Goal: Transaction & Acquisition: Download file/media

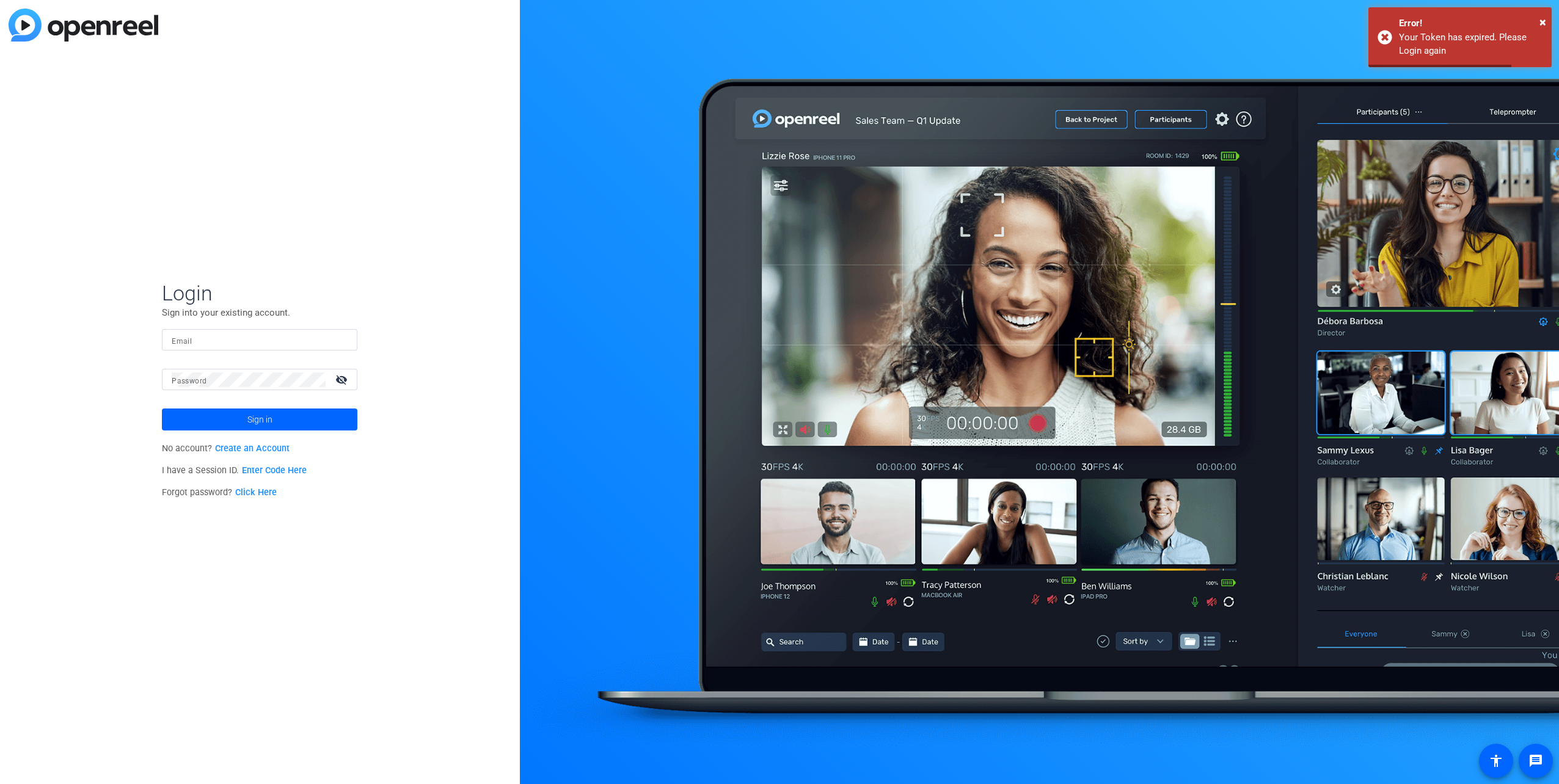
click at [248, 334] on input "Email" at bounding box center [259, 340] width 176 height 14
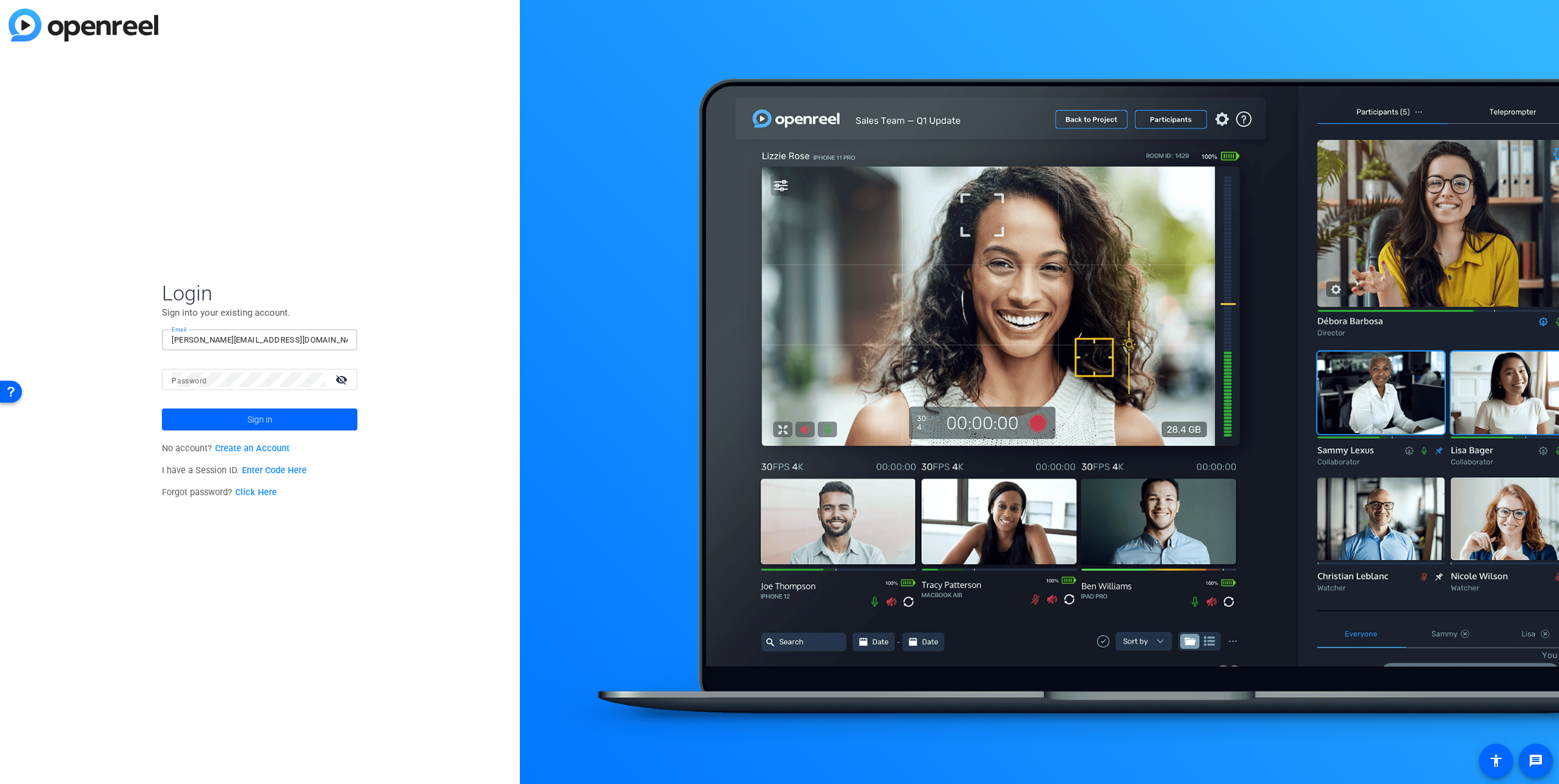
click at [277, 337] on input "[PERSON_NAME][EMAIL_ADDRESS][DOMAIN_NAME]" at bounding box center [259, 340] width 176 height 14
click at [277, 337] on input "tiltstudios@uhg,cin" at bounding box center [259, 340] width 176 height 14
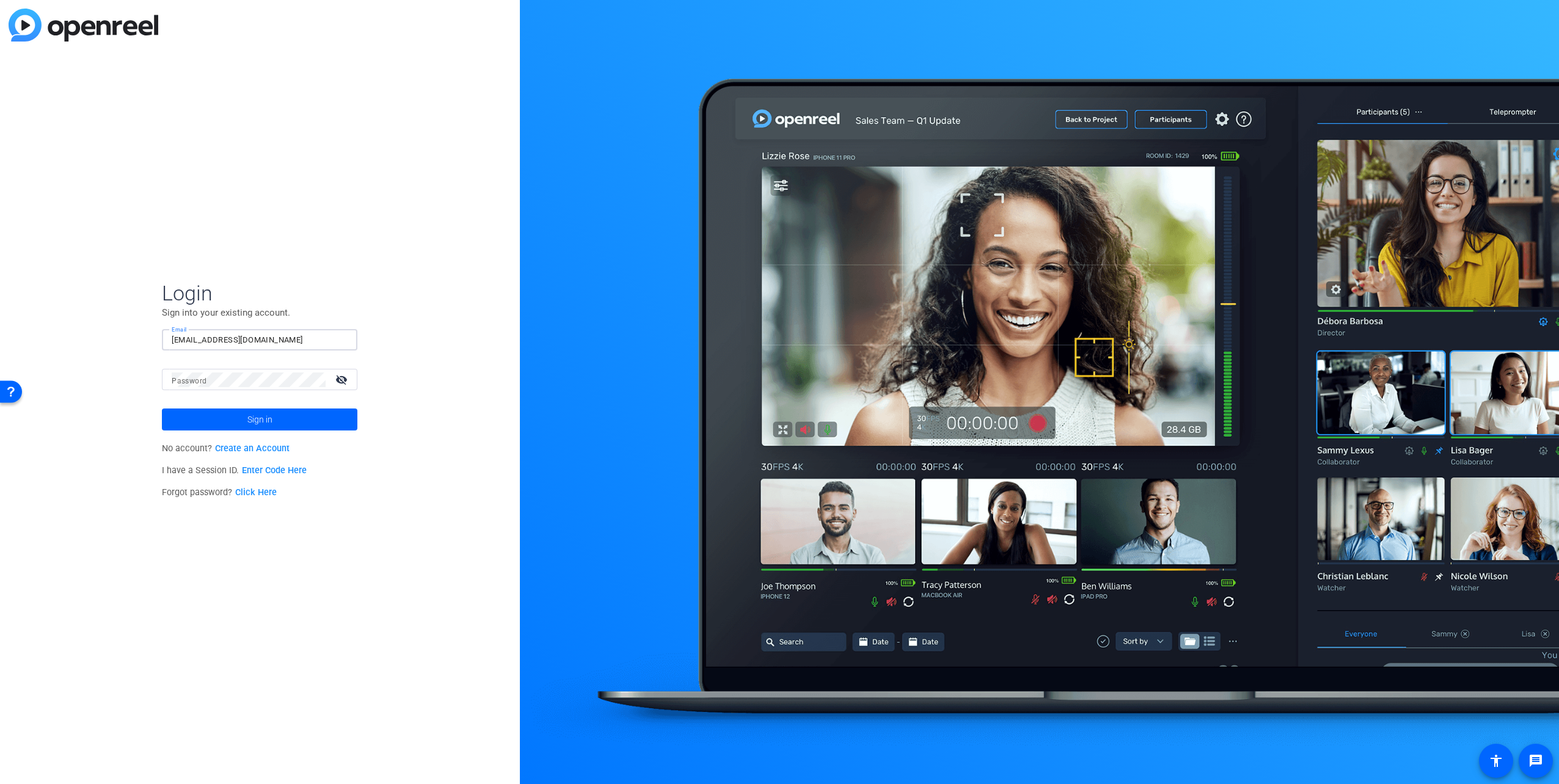
type input "[EMAIL_ADDRESS][DOMAIN_NAME]"
click at [335, 422] on span at bounding box center [260, 419] width 195 height 30
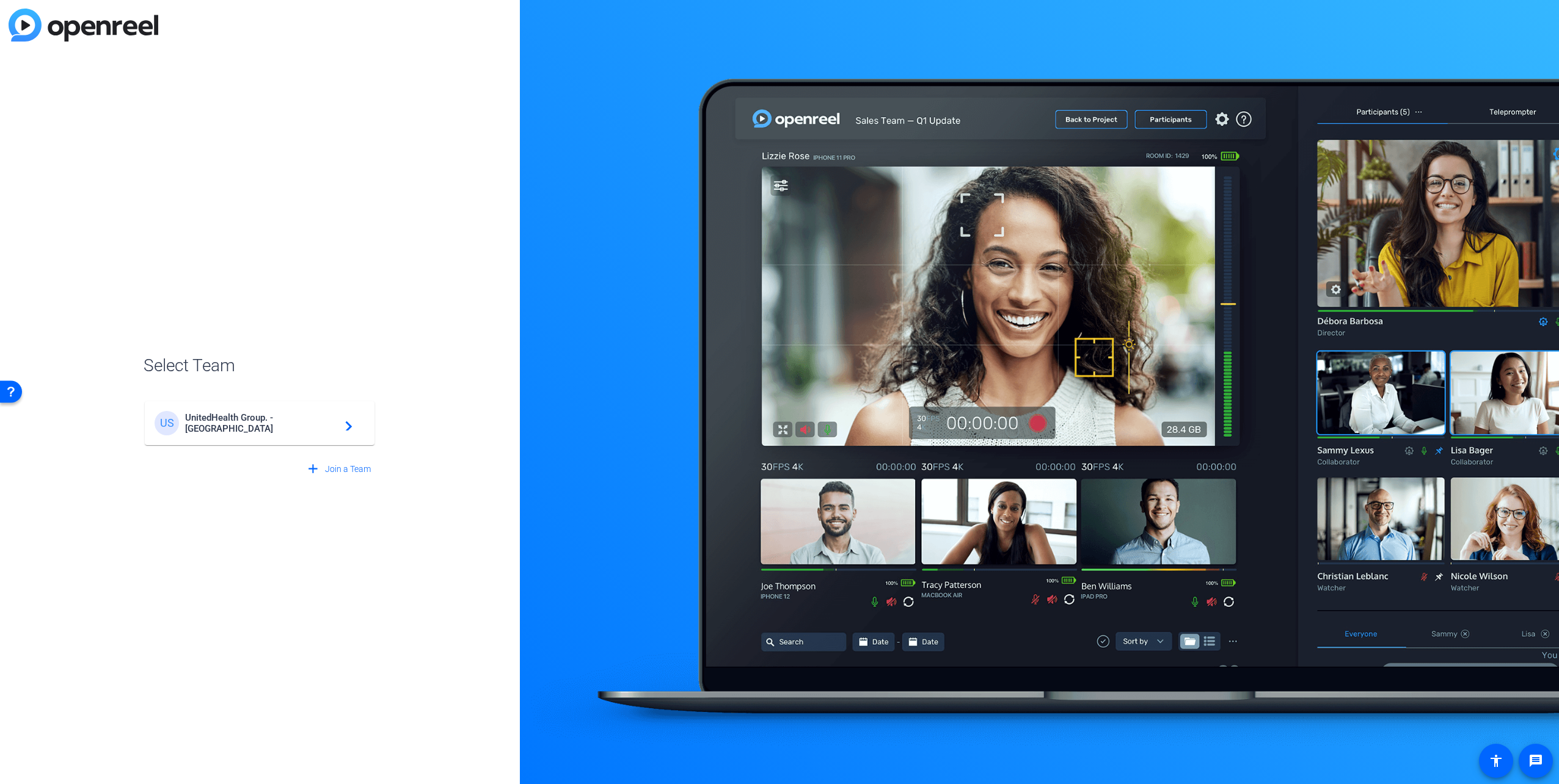
click at [277, 429] on div "US UnitedHealth Group. - Tilt Studios navigate_next" at bounding box center [259, 423] width 210 height 25
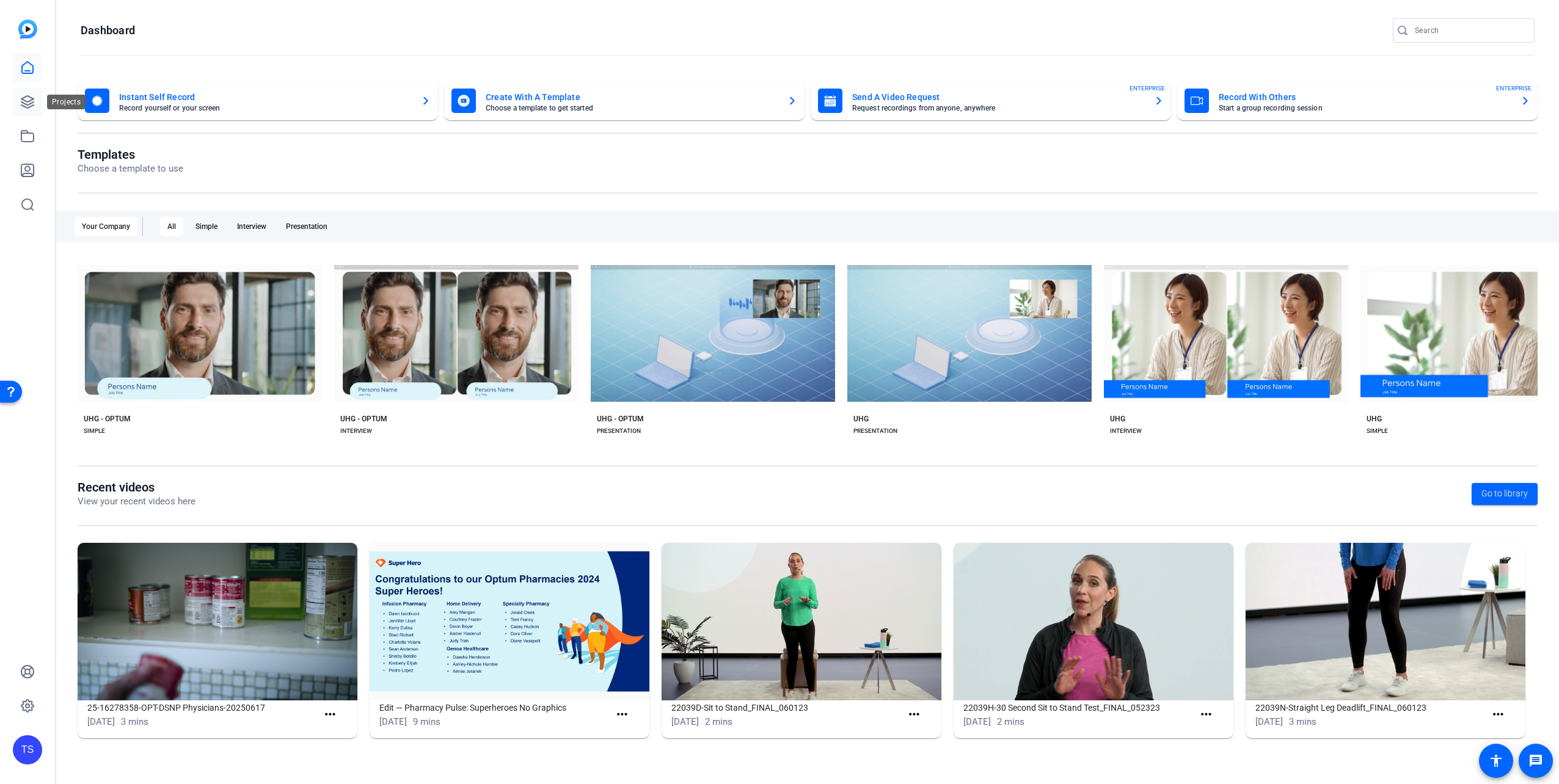
click at [30, 100] on icon at bounding box center [27, 101] width 12 height 12
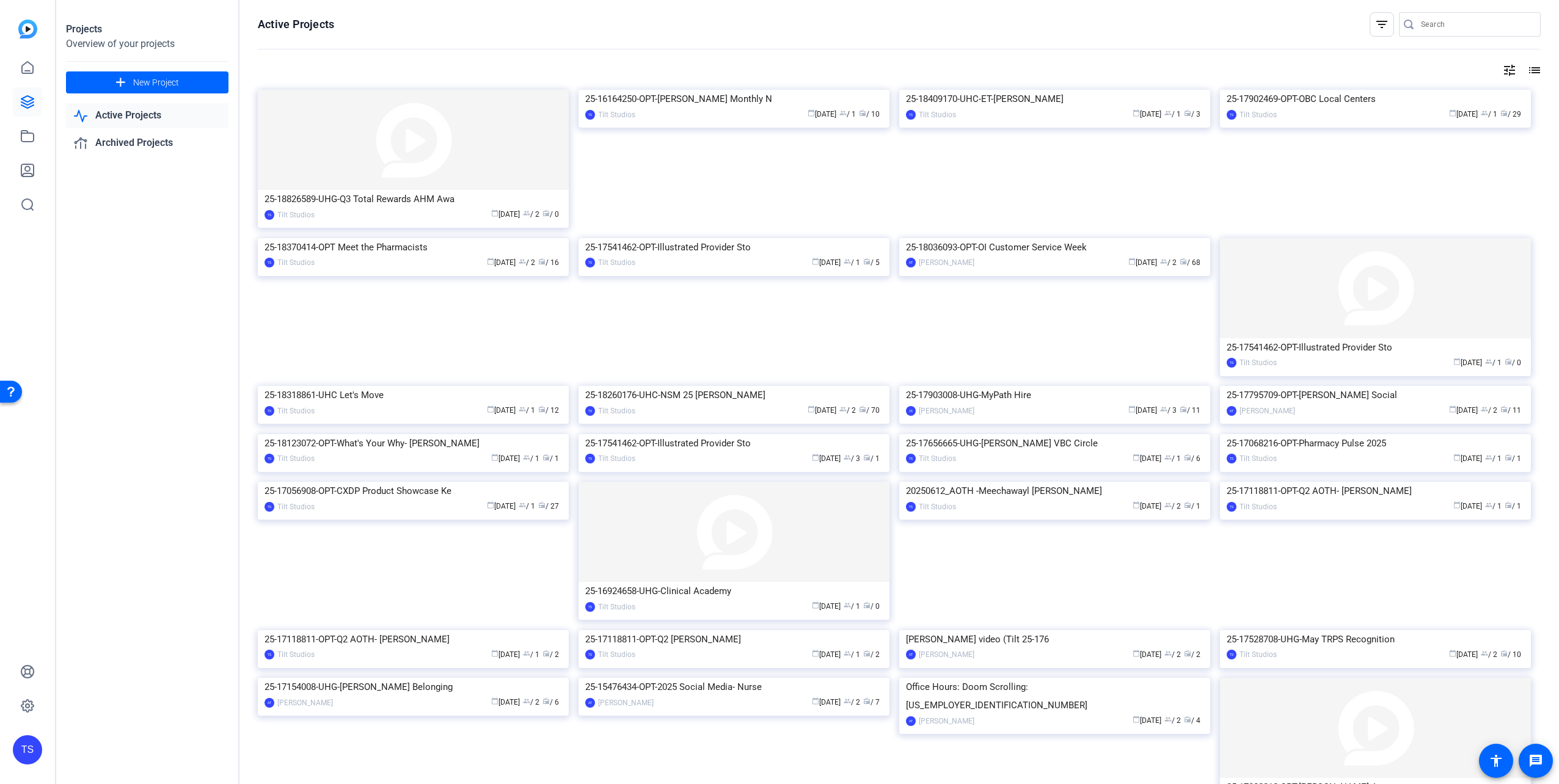
click at [1526, 66] on mat-icon "list" at bounding box center [1533, 70] width 14 height 14
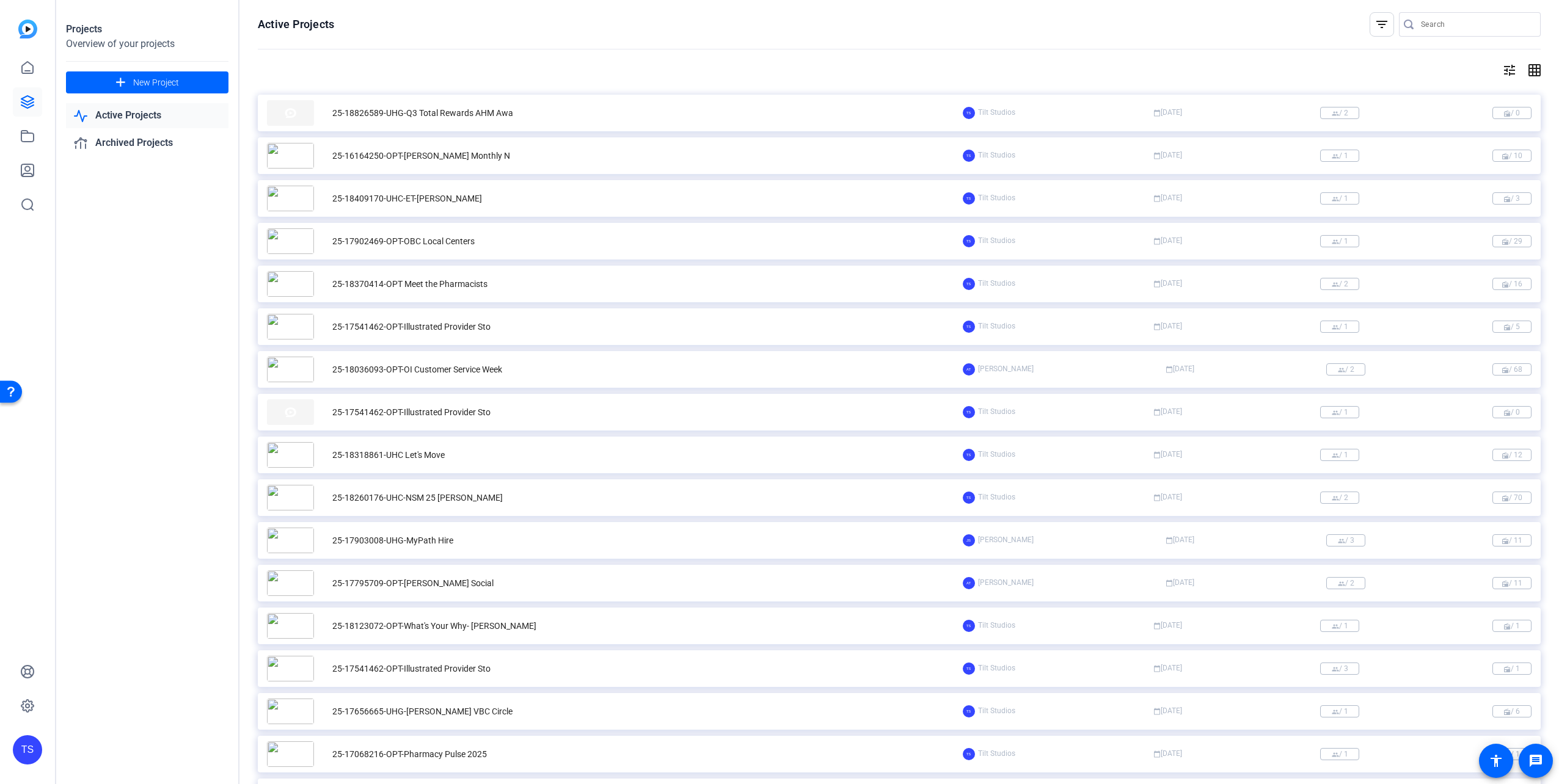
click at [1526, 66] on mat-icon "grid_on" at bounding box center [1533, 70] width 14 height 14
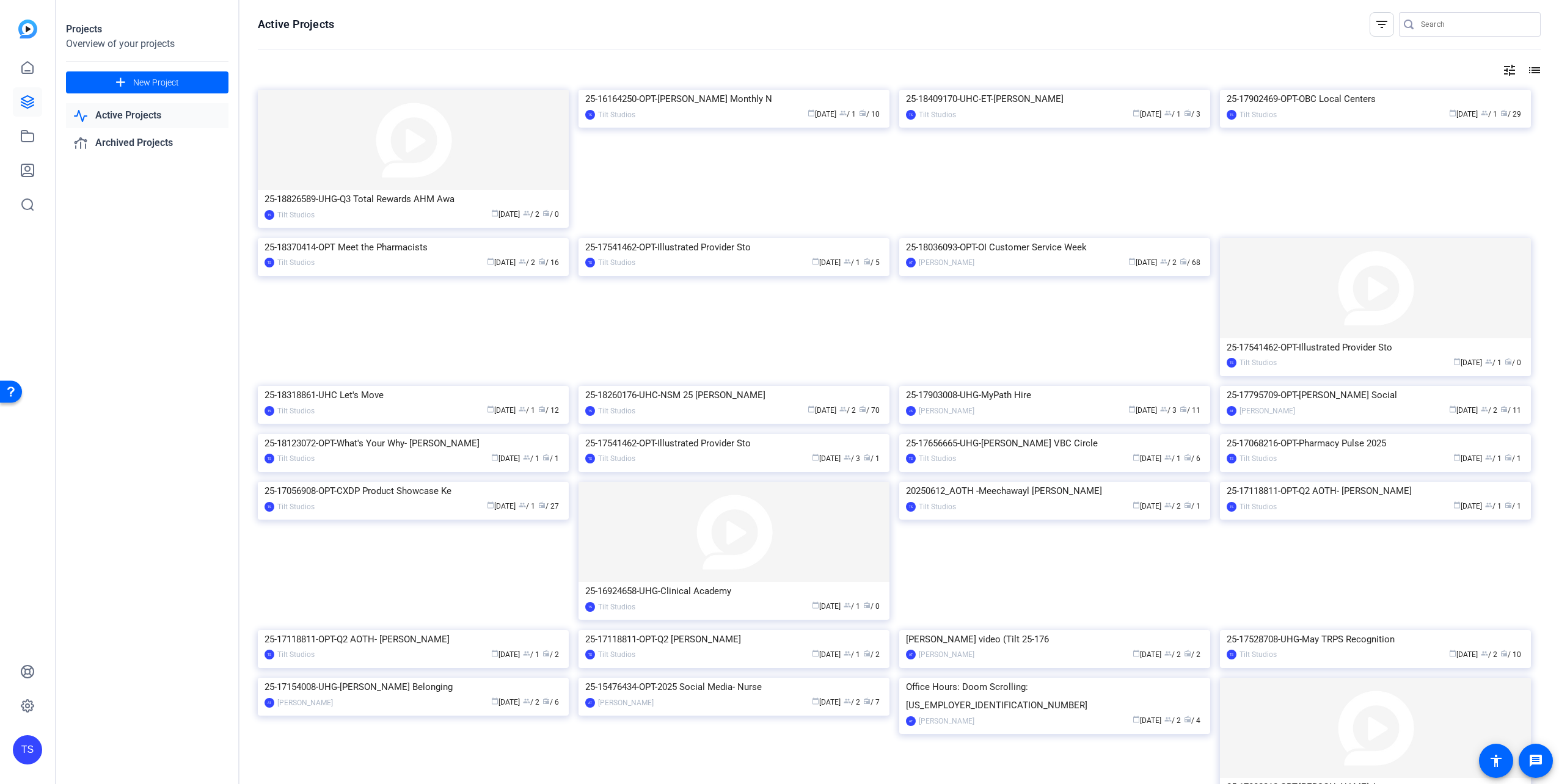
click at [1504, 64] on mat-icon "tune" at bounding box center [1509, 70] width 14 height 14
click at [1489, 93] on icon at bounding box center [1492, 95] width 14 height 14
click at [1489, 93] on div at bounding box center [779, 392] width 1559 height 784
click at [1504, 65] on div at bounding box center [779, 392] width 1559 height 784
click at [911, 82] on div "Active Projects filter_list tune list 25-18826589-UHG-Q3 Total Rewards AHM Awa …" at bounding box center [899, 392] width 1319 height 784
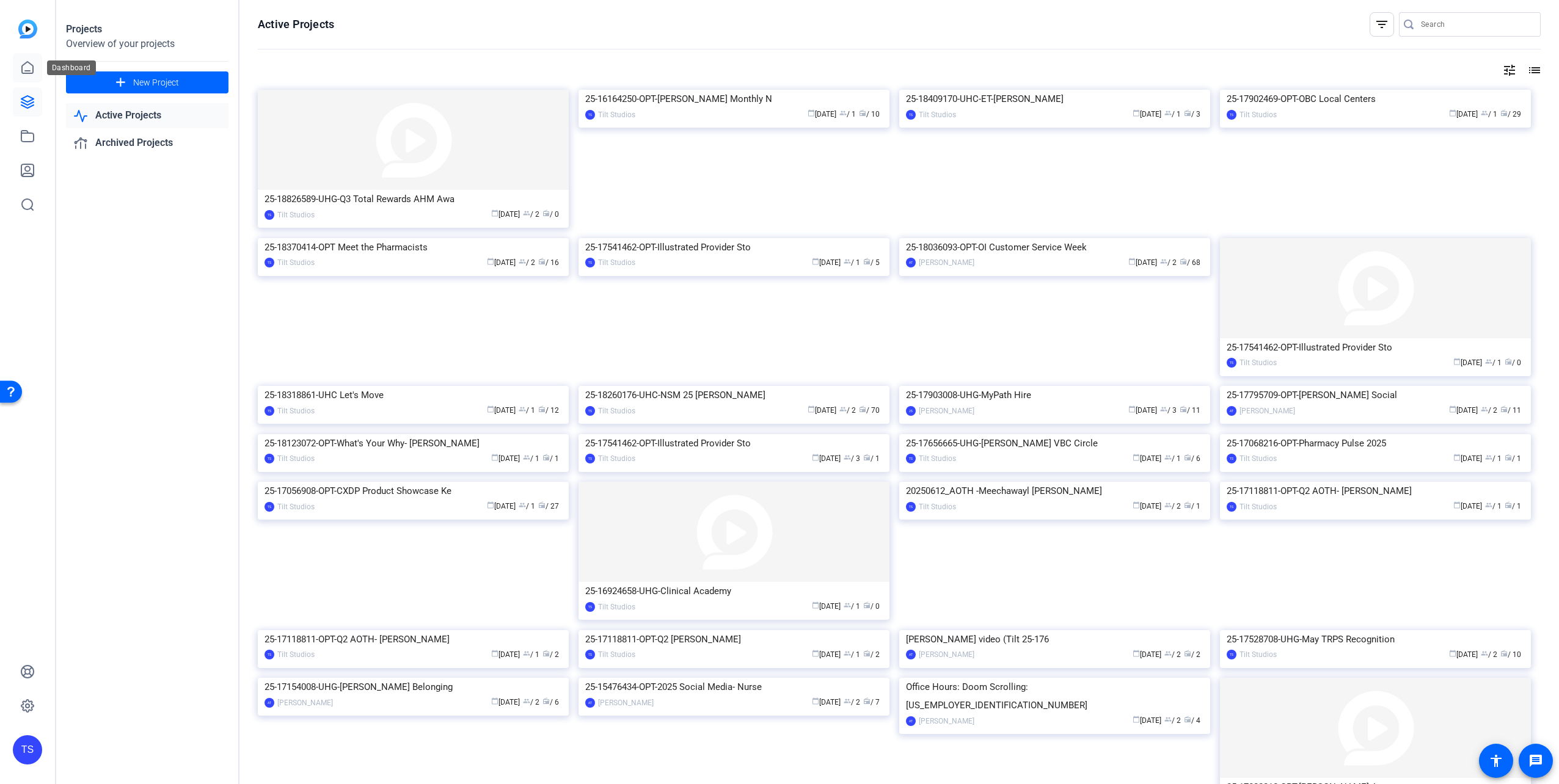
click at [35, 68] on link at bounding box center [27, 67] width 30 height 30
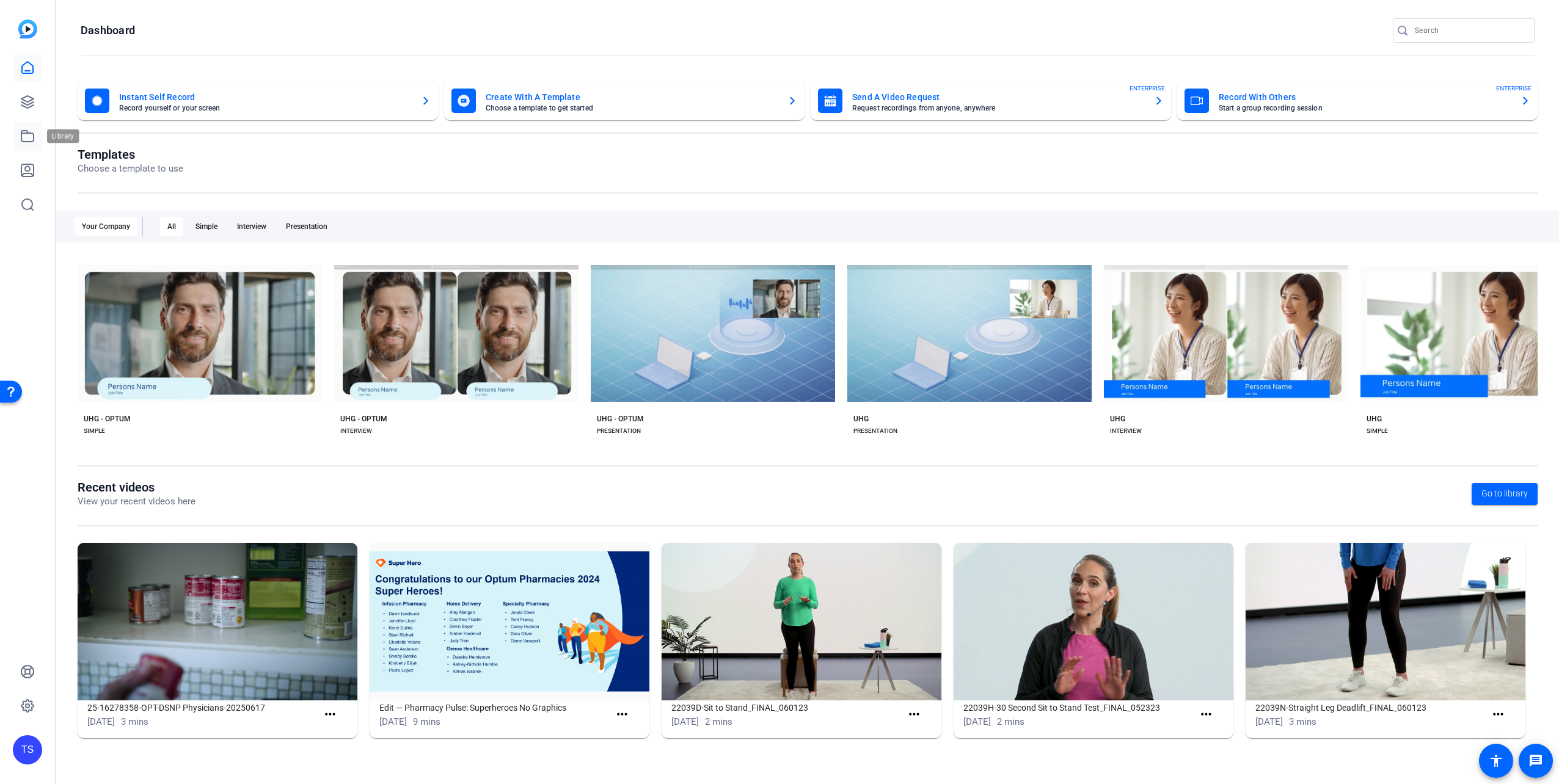
click at [26, 141] on icon at bounding box center [27, 135] width 12 height 11
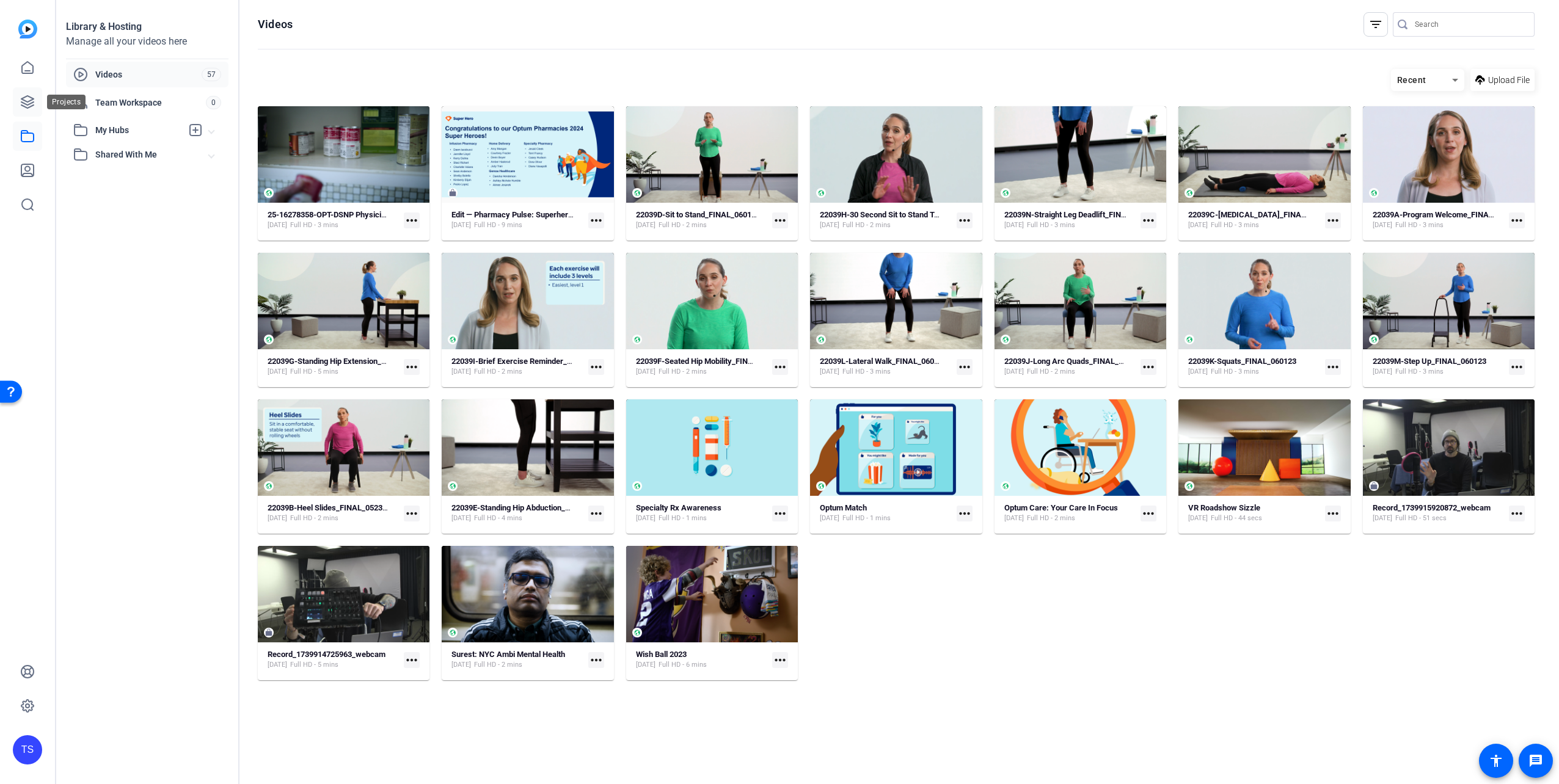
click at [26, 105] on icon at bounding box center [27, 101] width 12 height 12
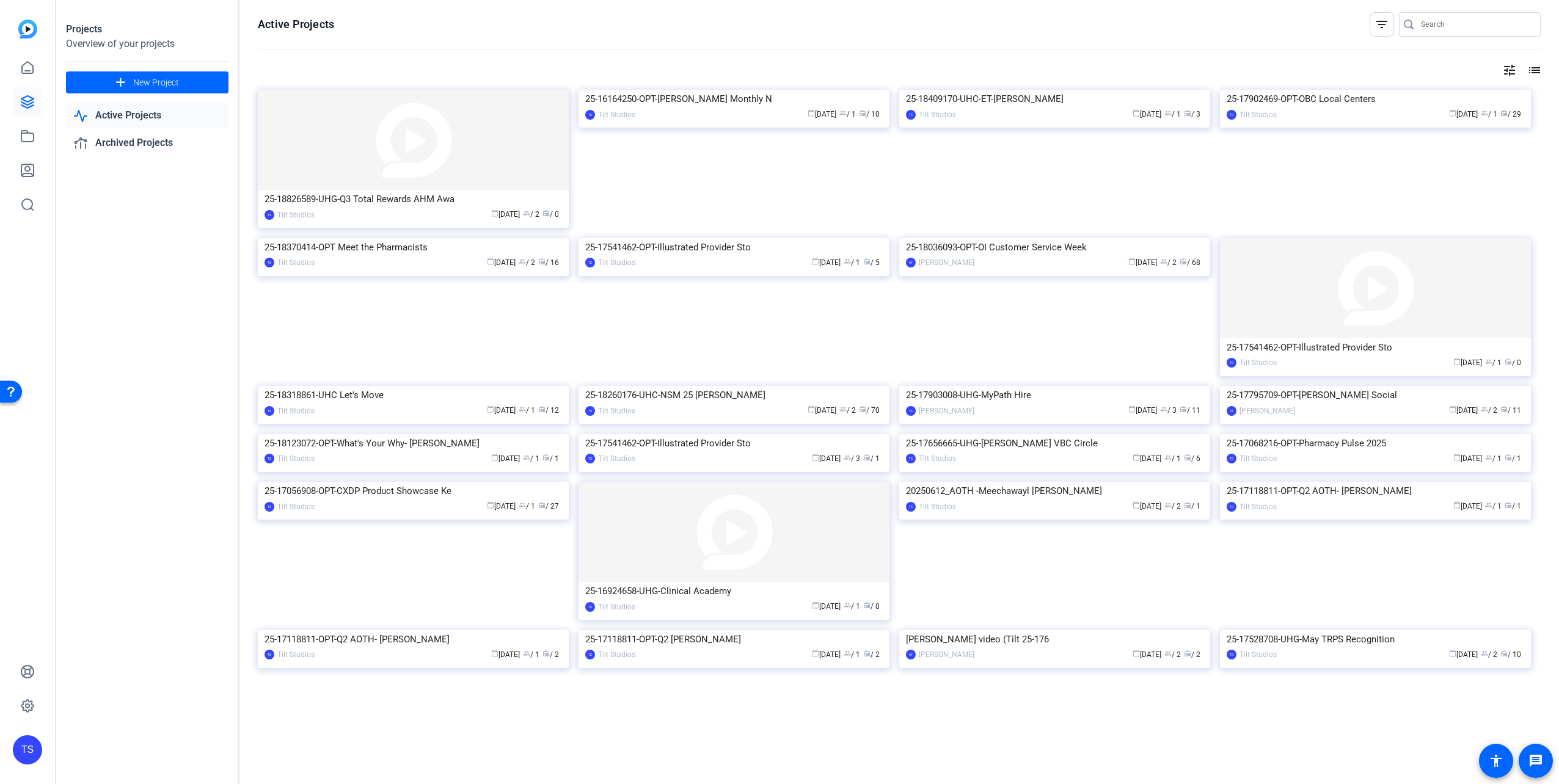
click at [1434, 30] on input "Search" at bounding box center [1476, 24] width 110 height 14
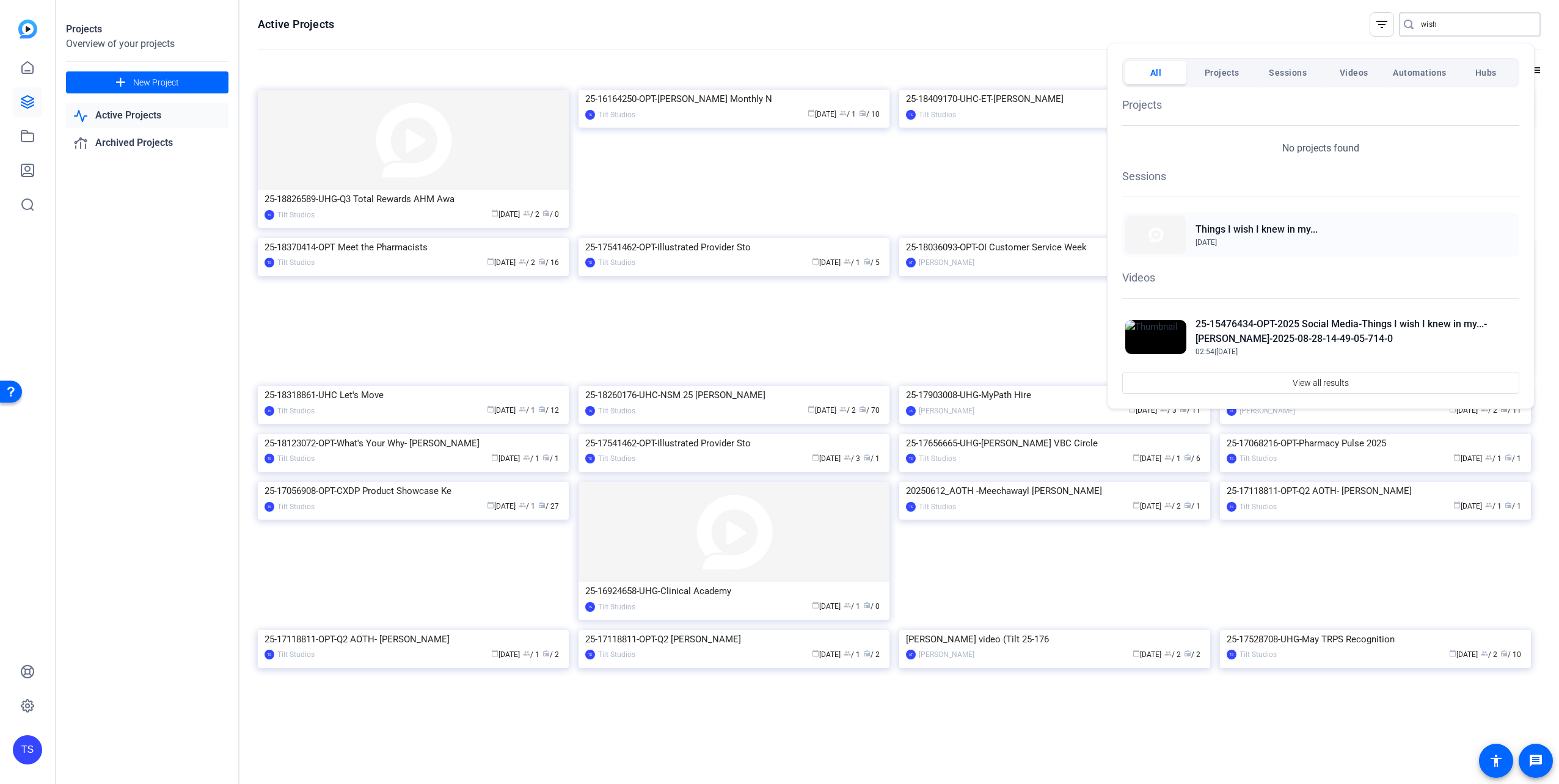
type input "wish"
click at [1283, 227] on h2 "Things I wish I knew in my..." at bounding box center [1256, 229] width 122 height 14
click at [1305, 384] on span "View all results" at bounding box center [1320, 383] width 56 height 23
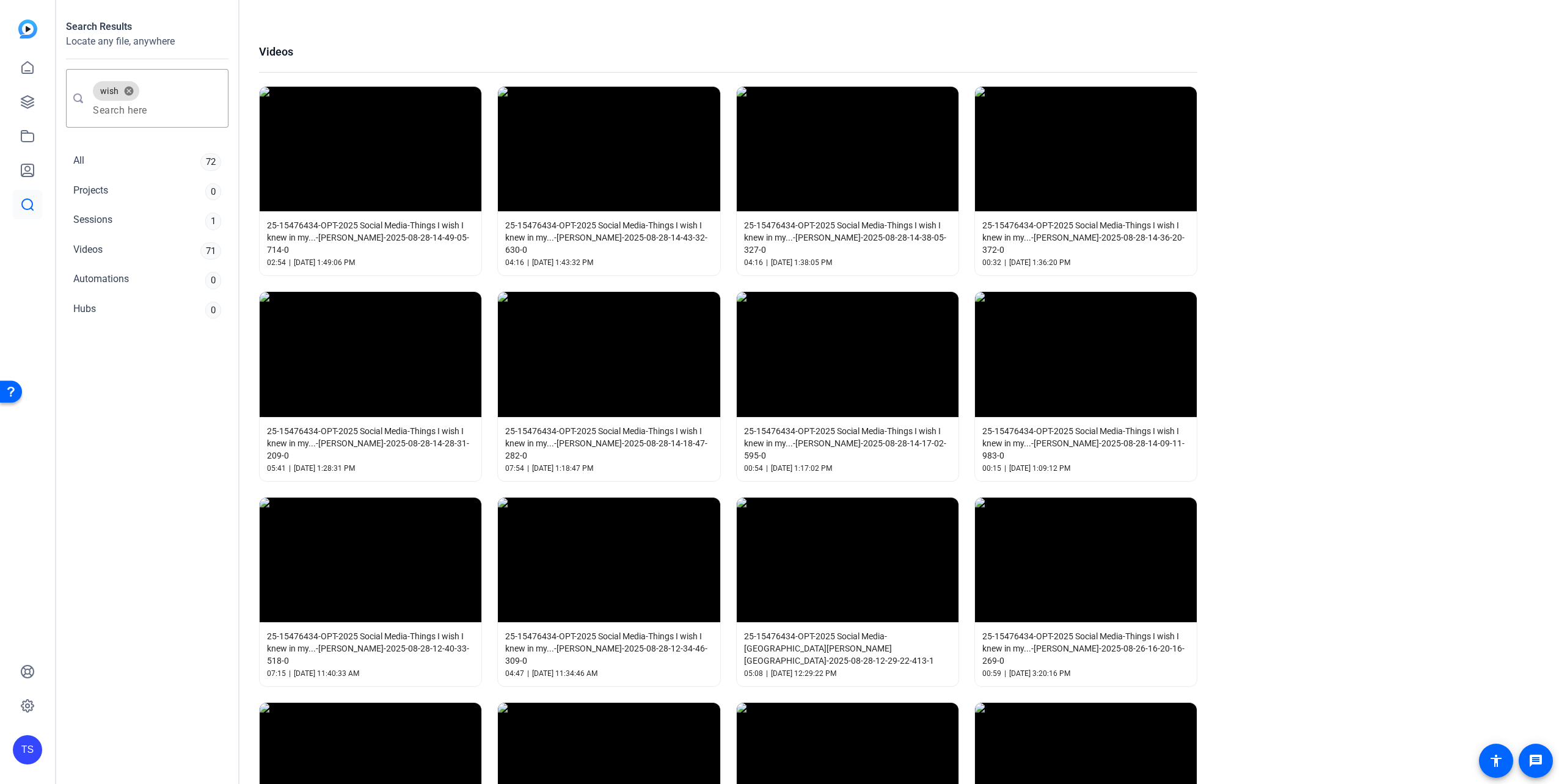
scroll to position [61, 0]
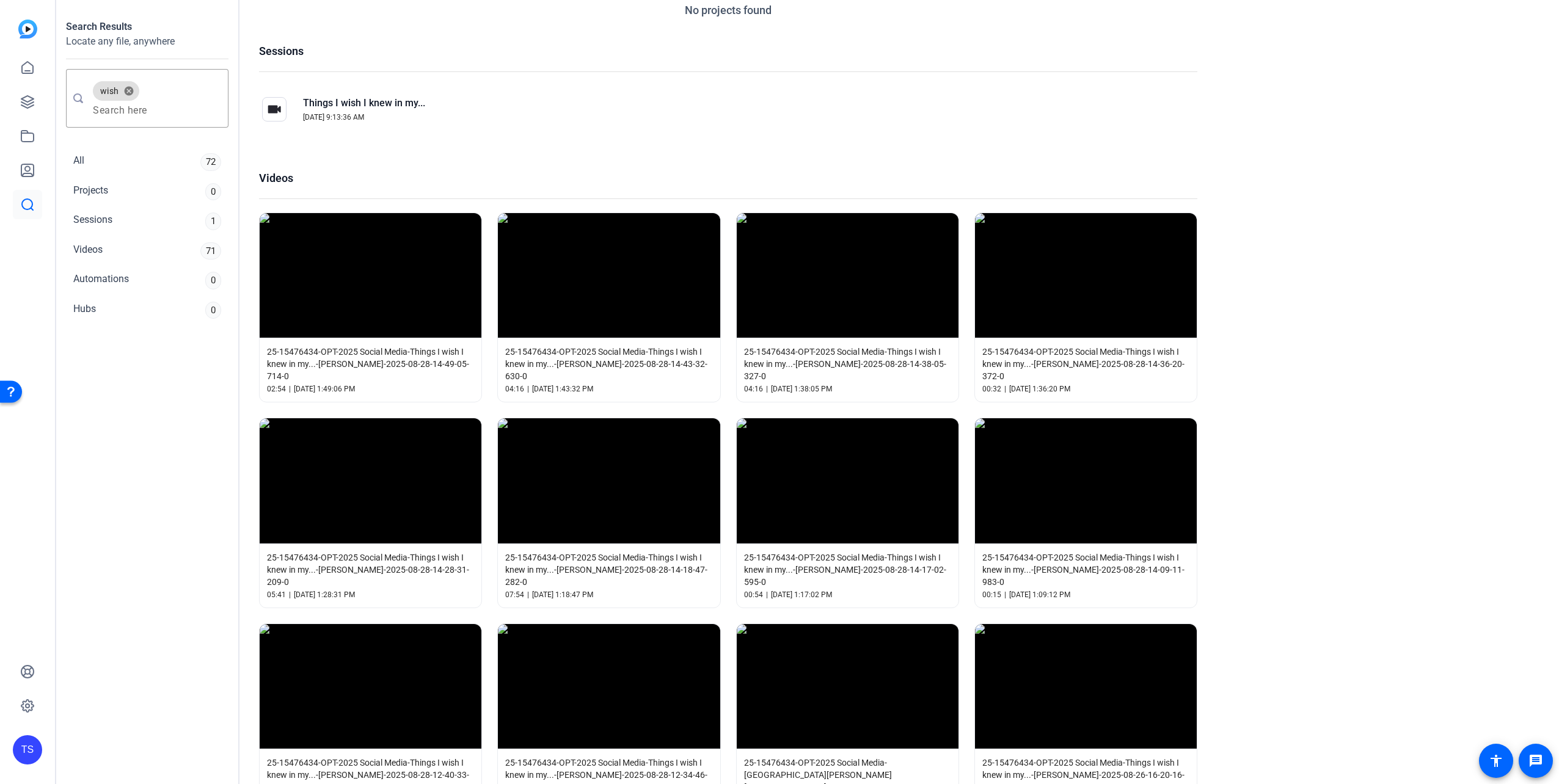
click at [359, 362] on span "25-15476434-OPT-2025 Social Media-Things I wish I knew in my...-[PERSON_NAME]-2…" at bounding box center [370, 364] width 207 height 37
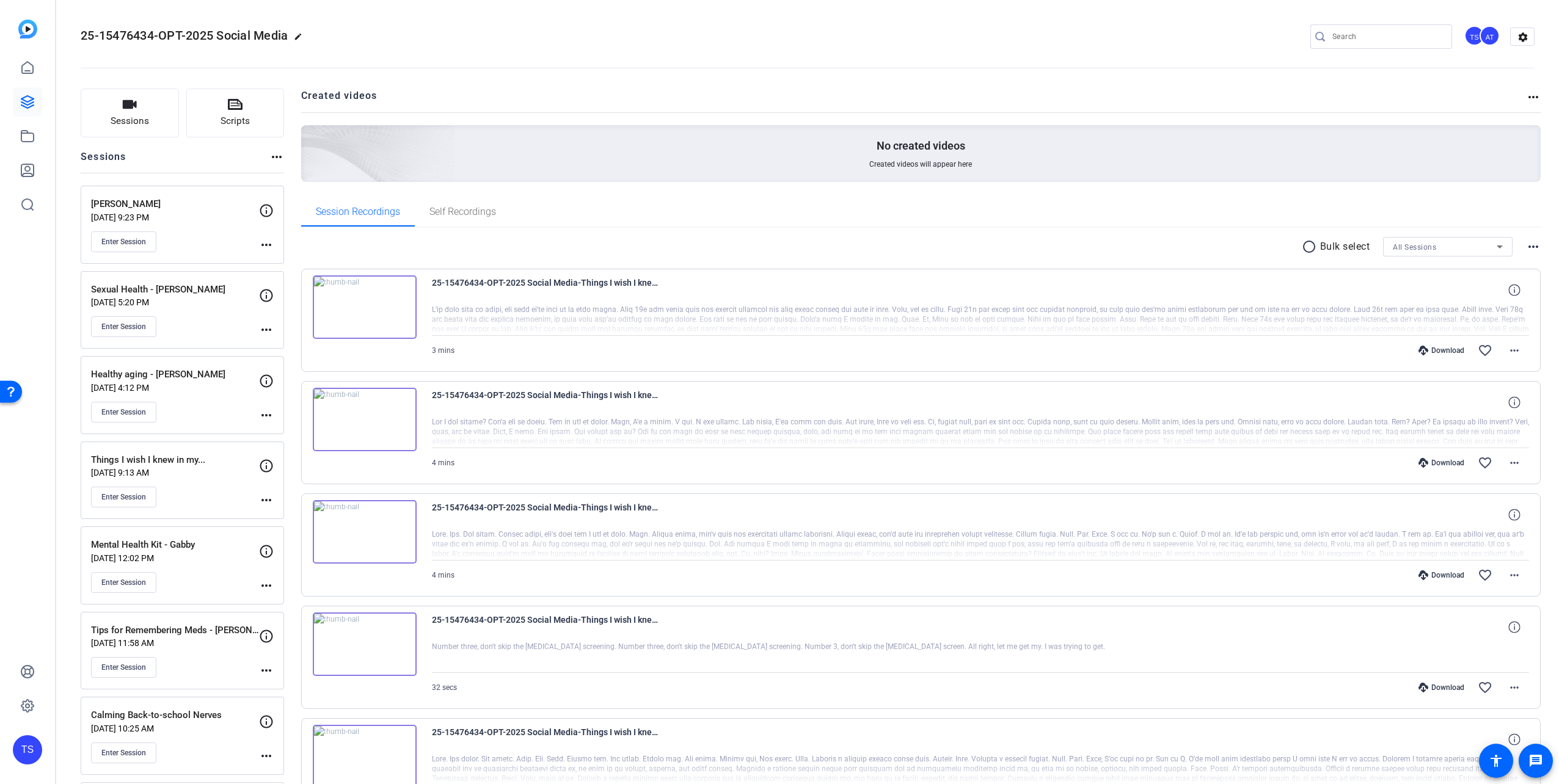
click at [1304, 246] on mat-icon "radio_button_unchecked" at bounding box center [1311, 246] width 18 height 14
click at [320, 280] on icon at bounding box center [318, 283] width 11 height 11
click at [321, 289] on icon at bounding box center [318, 283] width 11 height 11
drag, startPoint x: 320, startPoint y: 504, endPoint x: 431, endPoint y: 487, distance: 112.3
click at [323, 502] on icon at bounding box center [318, 507] width 12 height 14
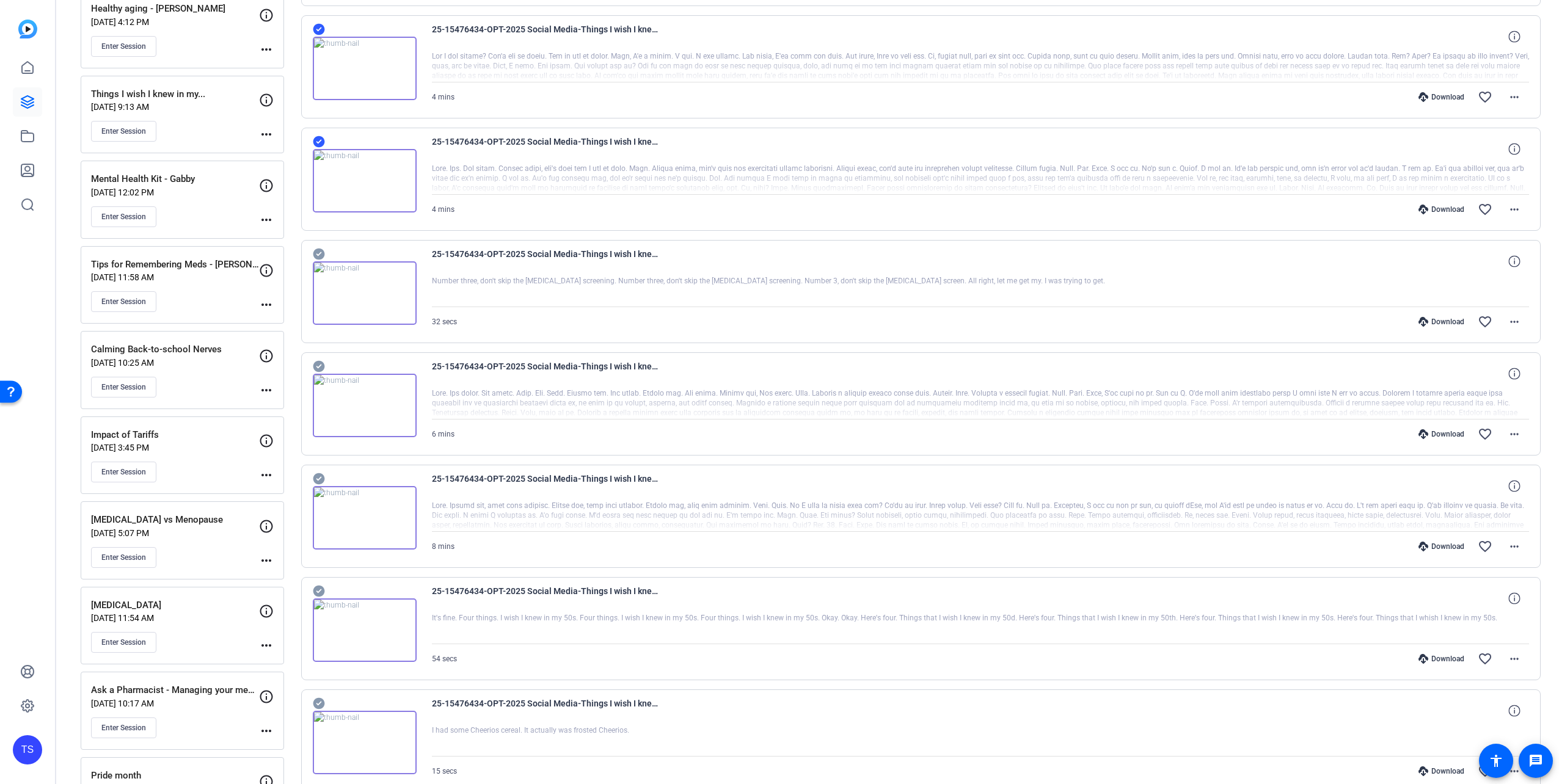
scroll to position [366, 0]
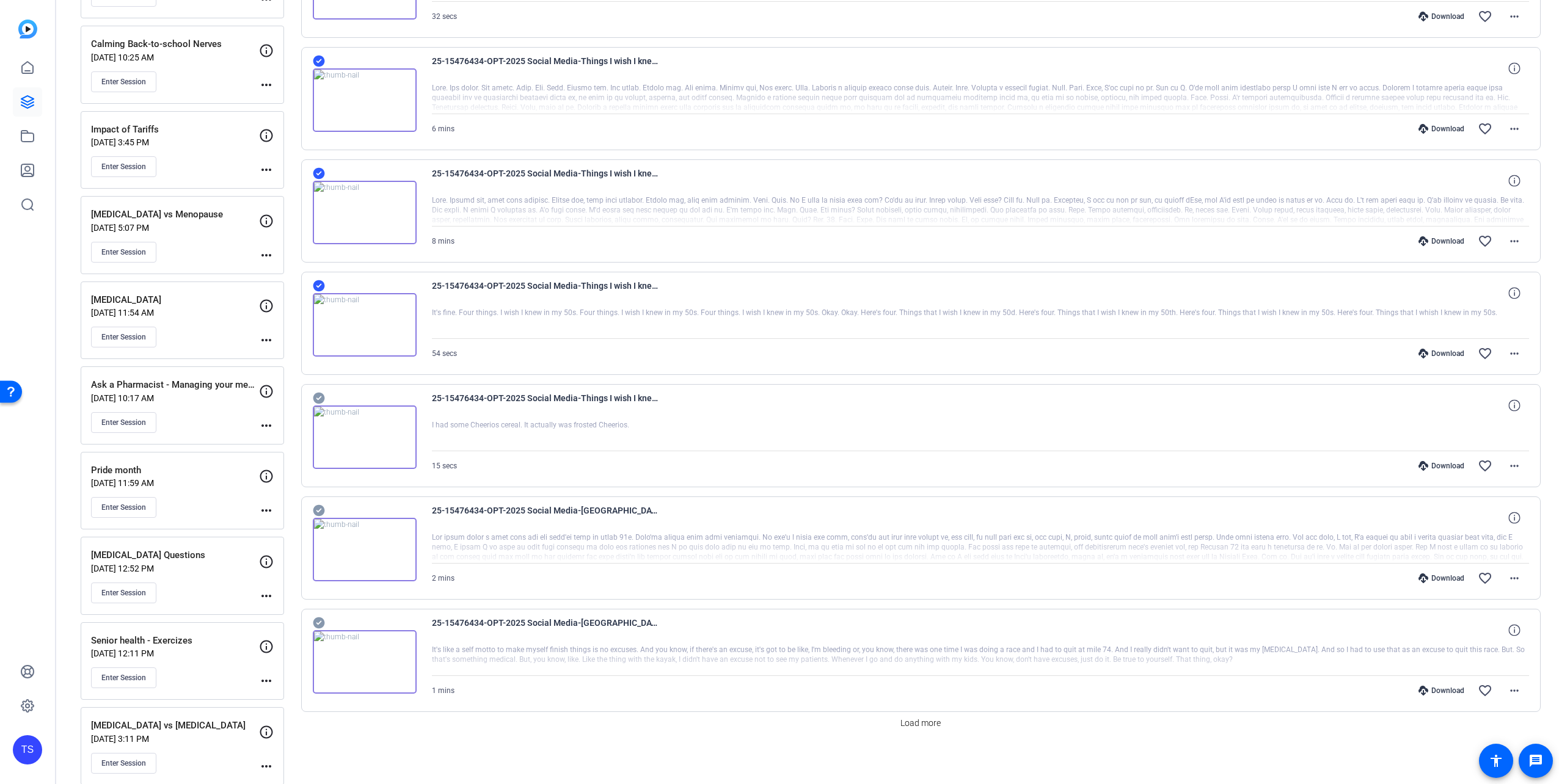
scroll to position [672, 0]
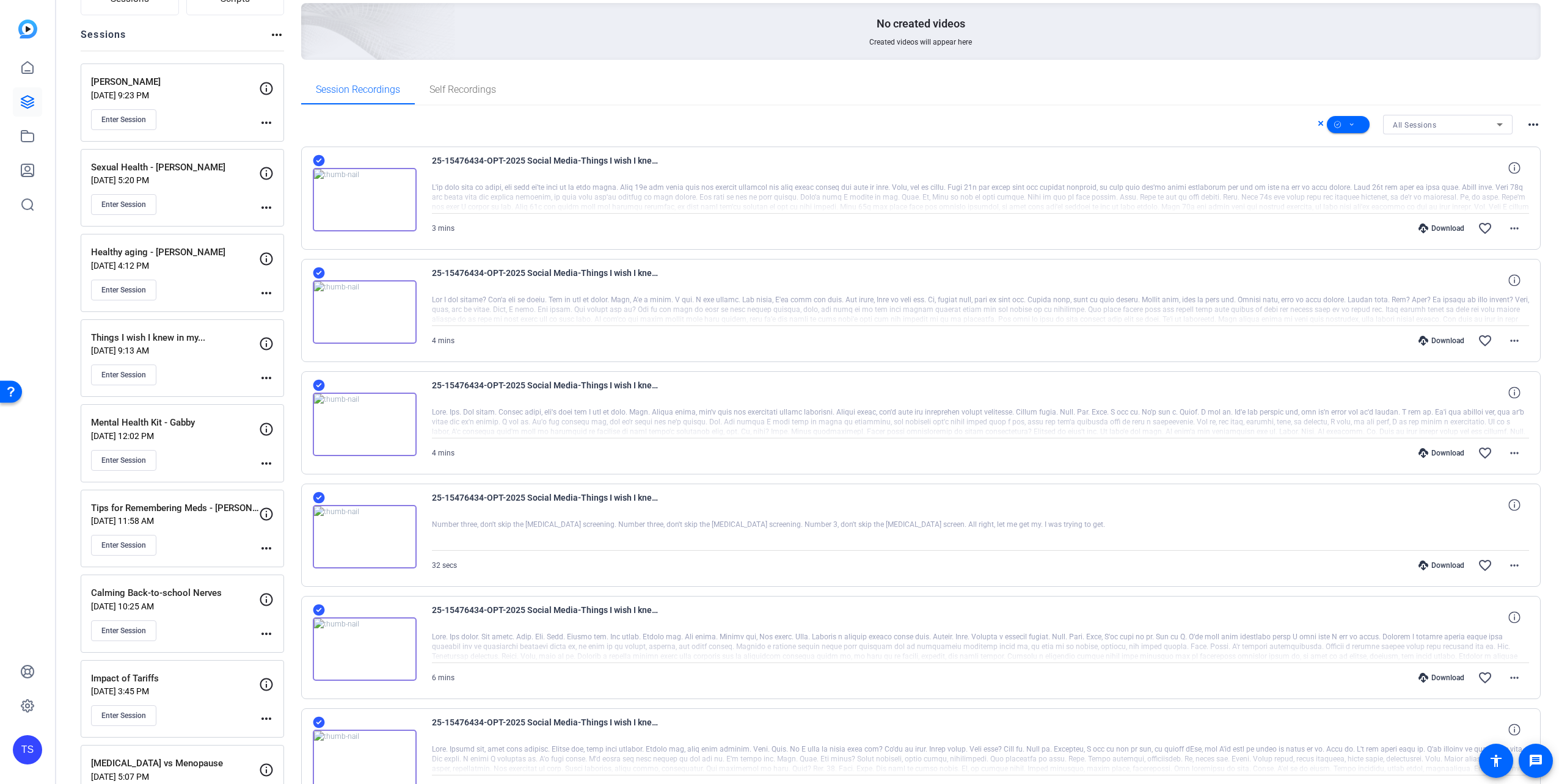
scroll to position [0, 0]
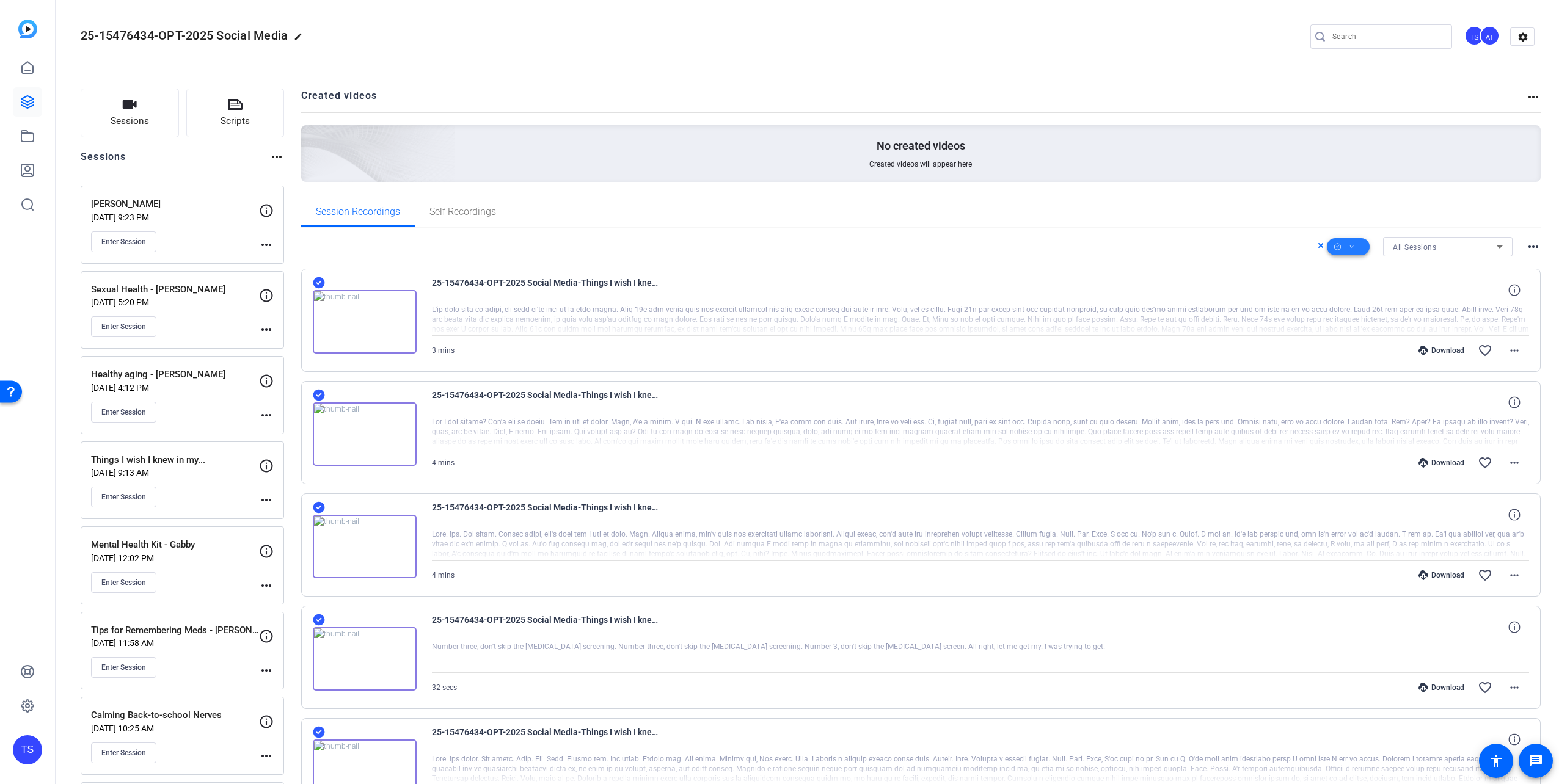
click at [1353, 243] on span at bounding box center [1348, 246] width 43 height 30
click at [1374, 309] on span "Download MP4" at bounding box center [1363, 311] width 65 height 14
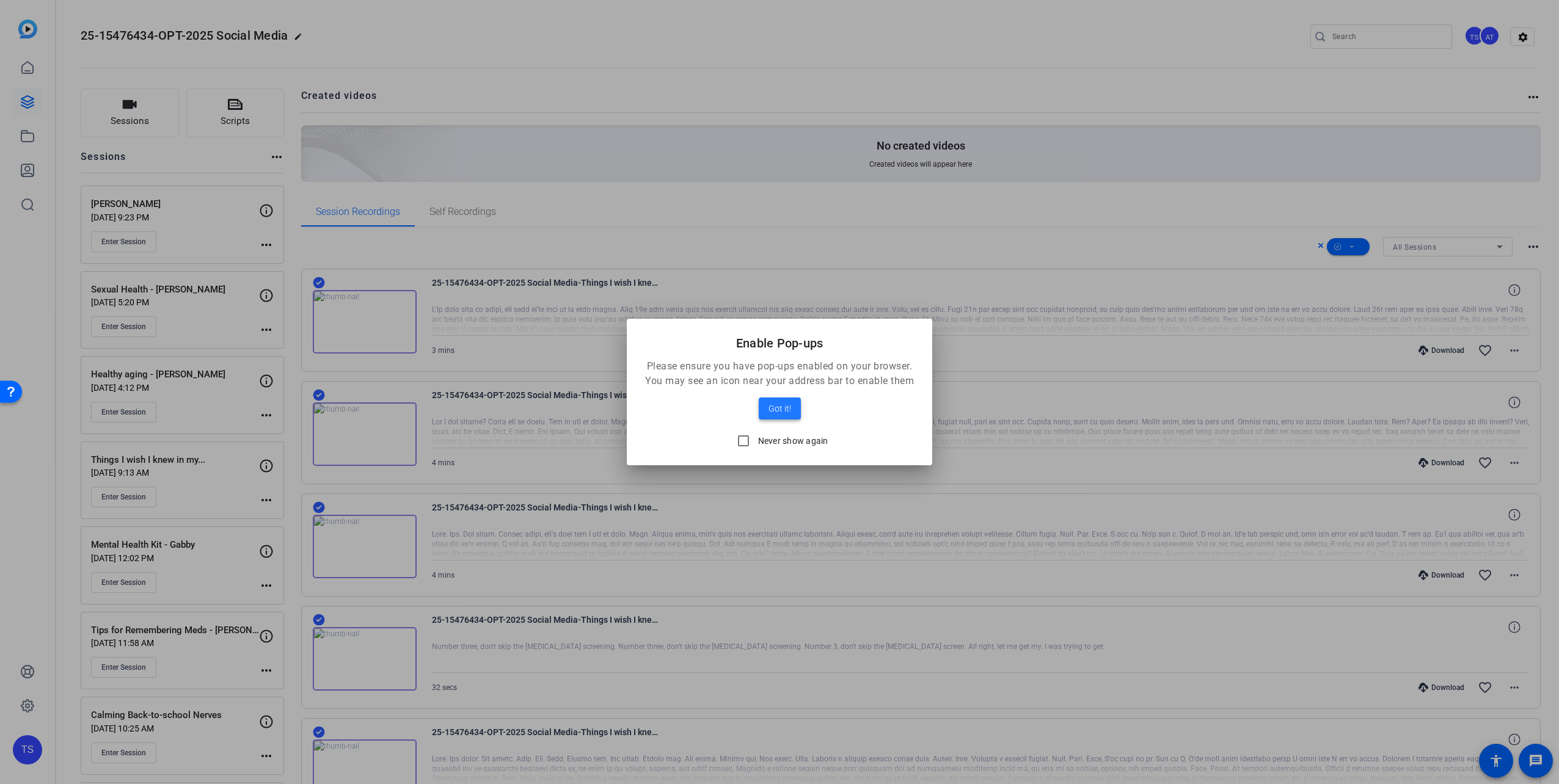
click at [779, 409] on span "Got it!" at bounding box center [780, 408] width 23 height 14
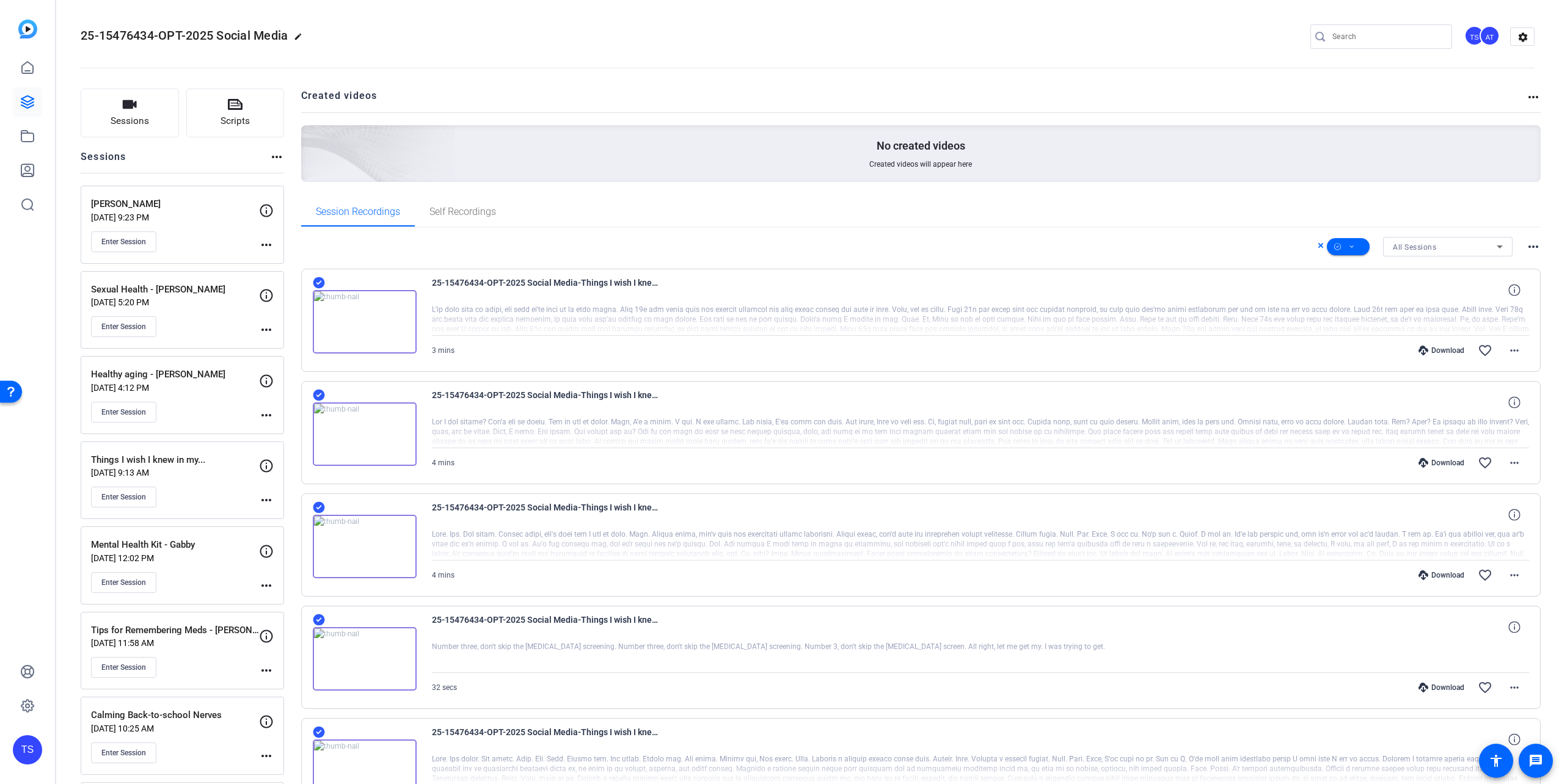
click at [785, 207] on div "Session Recordings Self Recordings" at bounding box center [921, 212] width 1240 height 30
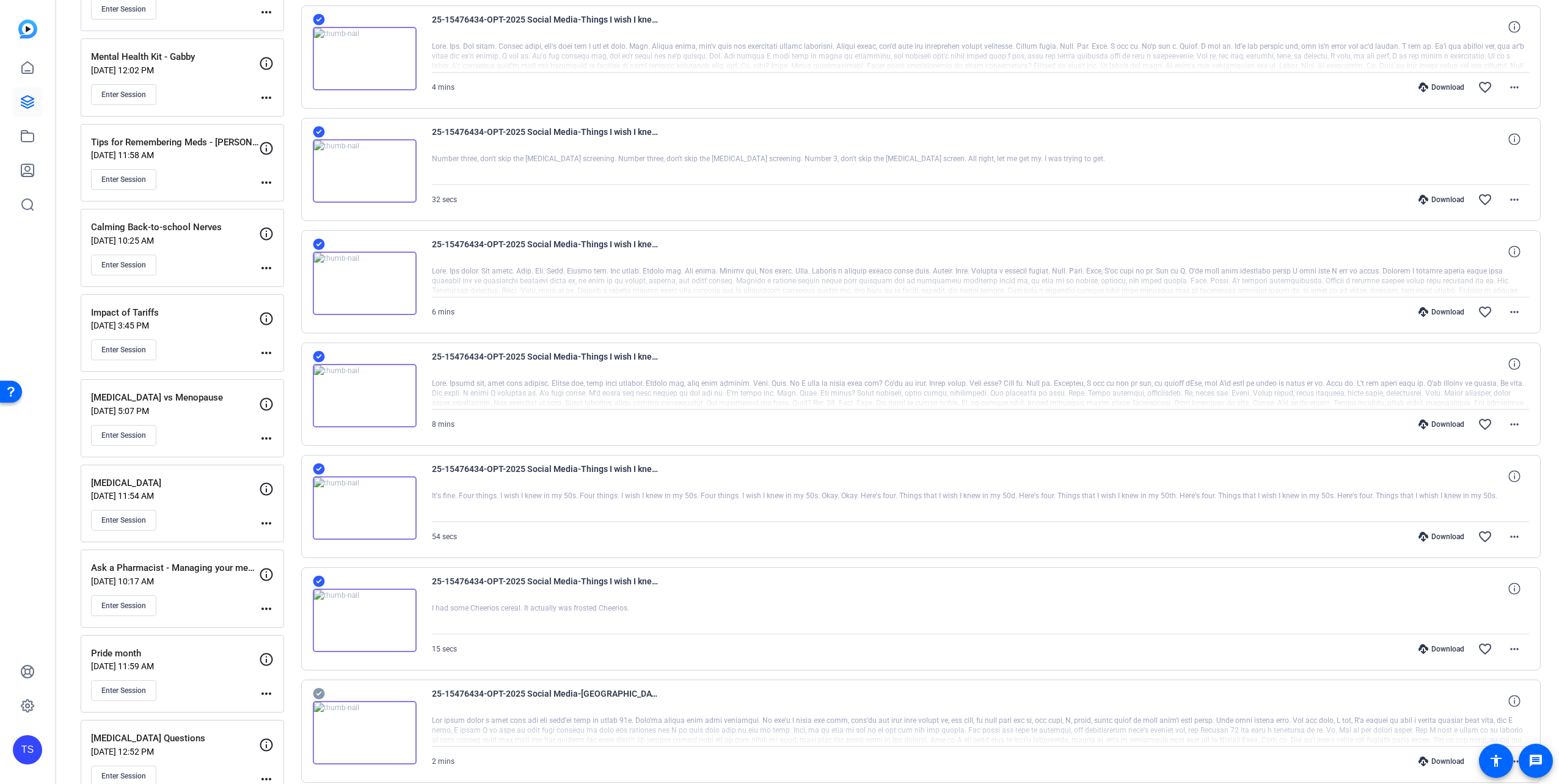
scroll to position [488, 0]
